Goal: Transaction & Acquisition: Purchase product/service

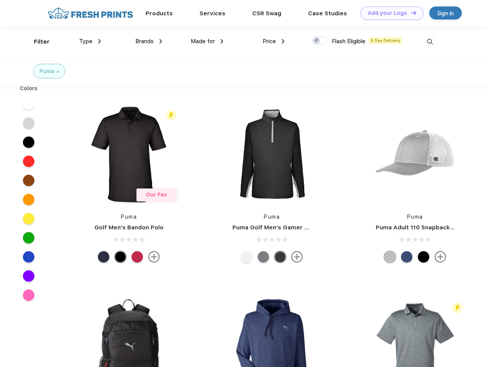
click at [389, 13] on link "Add your Logo Design Tool" at bounding box center [391, 12] width 63 height 13
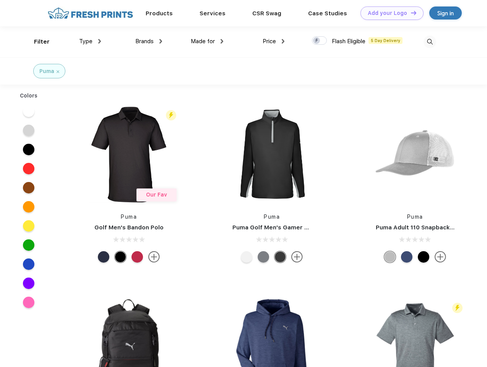
click at [0, 0] on div "Design Tool" at bounding box center [0, 0] width 0 height 0
click at [410, 13] on link "Add your Logo Design Tool" at bounding box center [391, 12] width 63 height 13
click at [37, 42] on div "Filter" at bounding box center [42, 41] width 16 height 9
click at [90, 41] on span "Type" at bounding box center [85, 41] width 13 height 7
click at [149, 41] on span "Brands" at bounding box center [144, 41] width 18 height 7
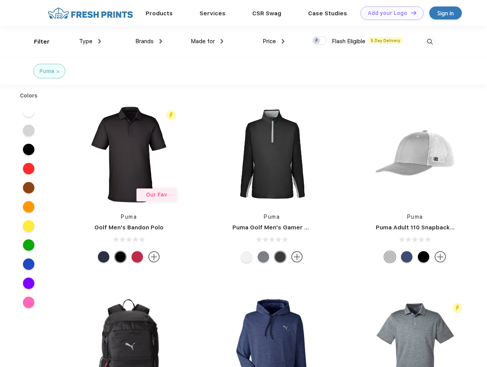
click at [207, 41] on span "Made for" at bounding box center [203, 41] width 24 height 7
click at [274, 41] on span "Price" at bounding box center [268, 41] width 13 height 7
click at [319, 41] on div at bounding box center [319, 40] width 15 height 8
click at [317, 41] on input "checkbox" at bounding box center [314, 38] width 5 height 5
click at [429, 42] on img at bounding box center [429, 42] width 13 height 13
